Goal: Check status: Check status

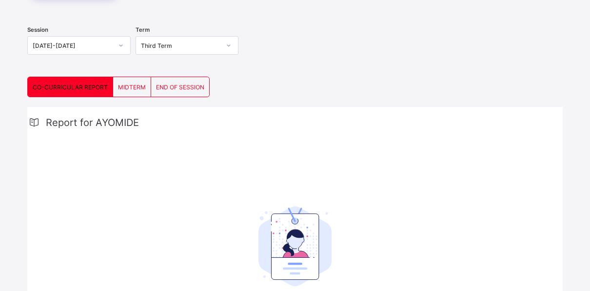
scroll to position [56, 0]
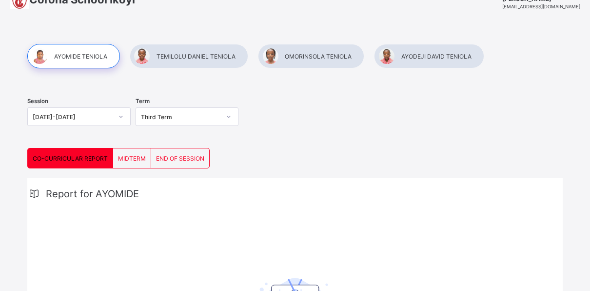
click at [432, 53] on div at bounding box center [429, 56] width 110 height 24
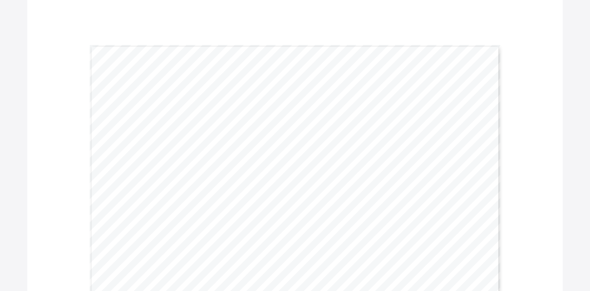
scroll to position [289, 0]
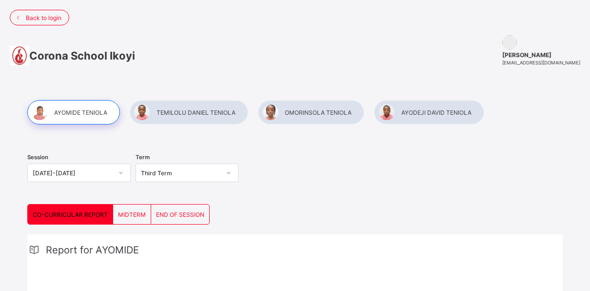
click at [175, 113] on div at bounding box center [189, 112] width 119 height 24
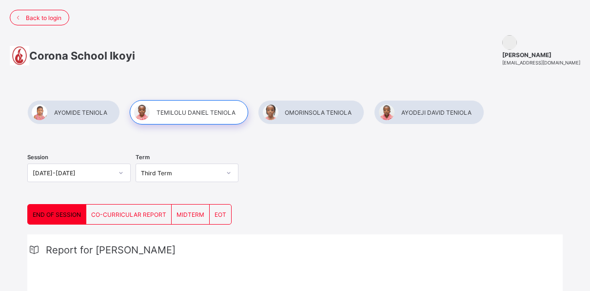
click at [586, 271] on div "Session 2024-2025 Term Third Term END OF SESSION CO-CURRICULAR REPORT MIDTERM E…" at bounding box center [295, 276] width 581 height 390
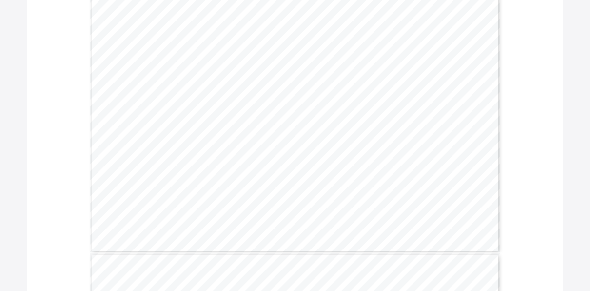
scroll to position [357, 0]
